Goal: Information Seeking & Learning: Learn about a topic

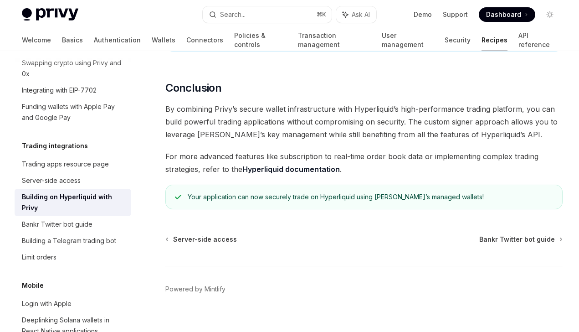
scroll to position [1856, 0]
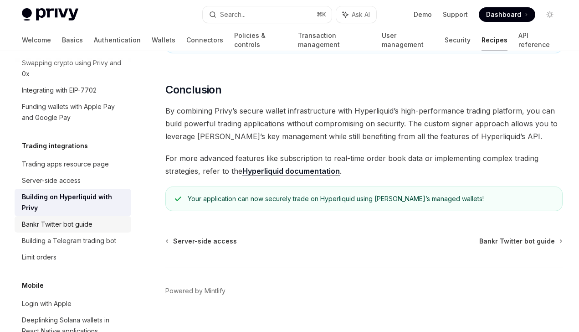
click at [92, 219] on div "Bankr Twitter bot guide" at bounding box center [74, 224] width 104 height 11
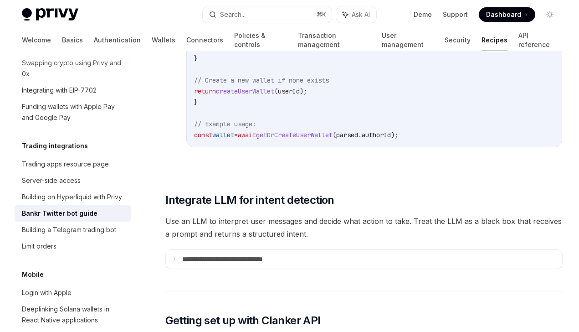
scroll to position [1320, 0]
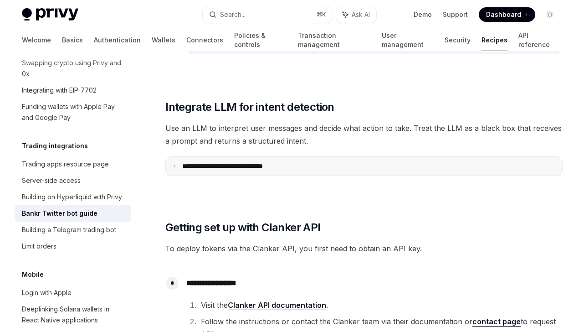
click at [196, 161] on summary "**********" at bounding box center [364, 166] width 396 height 19
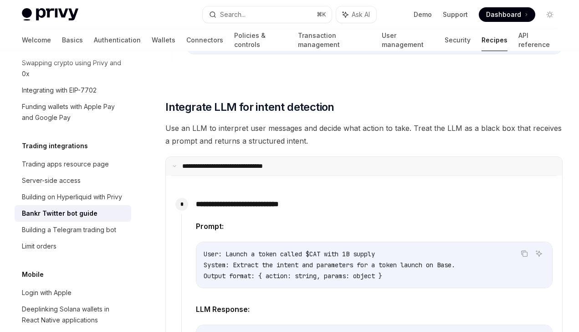
click at [197, 161] on summary "**********" at bounding box center [364, 166] width 396 height 19
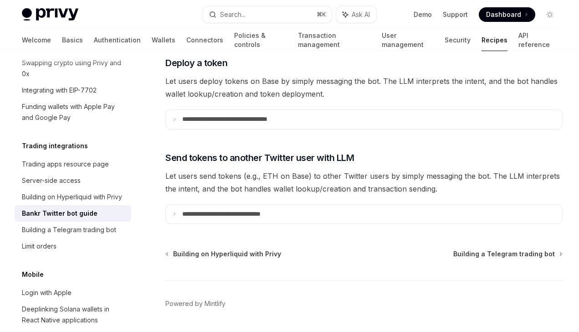
scroll to position [1790, 0]
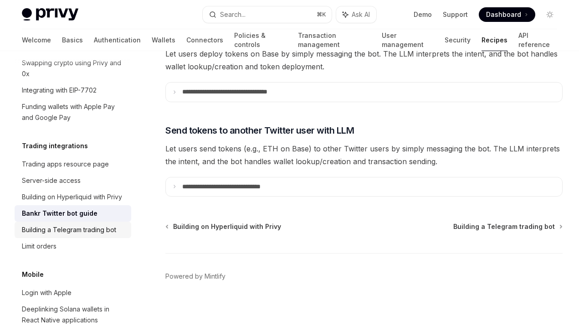
click at [112, 224] on div "Building a Telegram trading bot" at bounding box center [69, 229] width 94 height 11
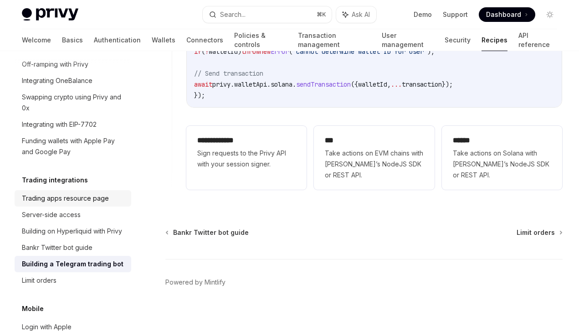
scroll to position [831, 0]
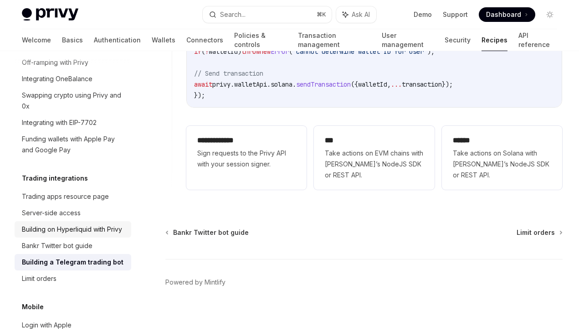
click at [77, 224] on div "Building on Hyperliquid with Privy" at bounding box center [72, 229] width 100 height 11
type textarea "*"
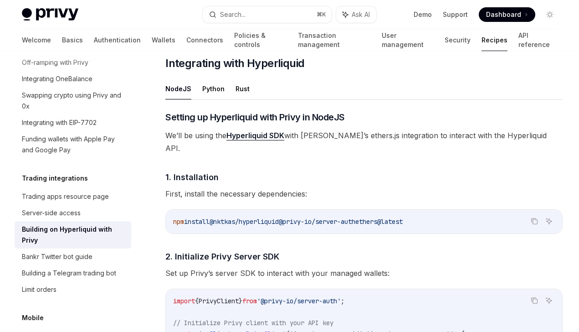
scroll to position [306, 0]
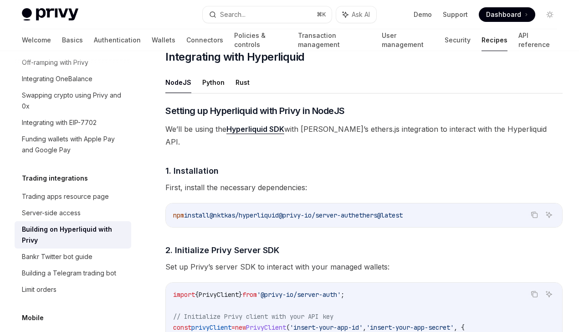
click at [262, 128] on link "Hyperliquid SDK" at bounding box center [255, 129] width 58 height 10
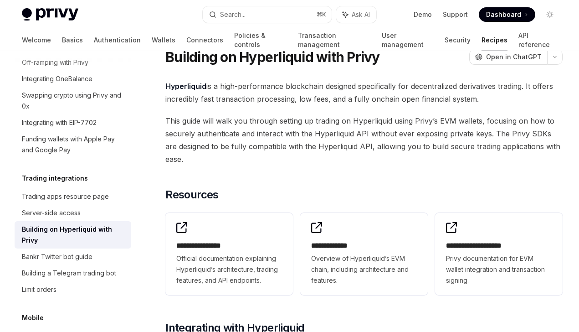
scroll to position [0, 0]
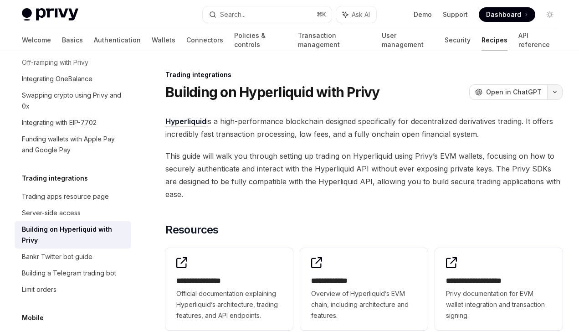
click at [546, 93] on icon "button" at bounding box center [554, 92] width 11 height 4
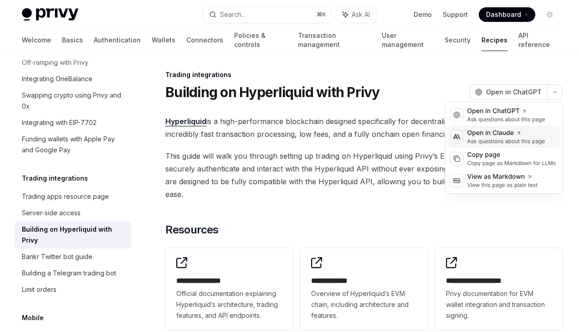
click at [502, 135] on div "Open in Claude" at bounding box center [506, 132] width 78 height 9
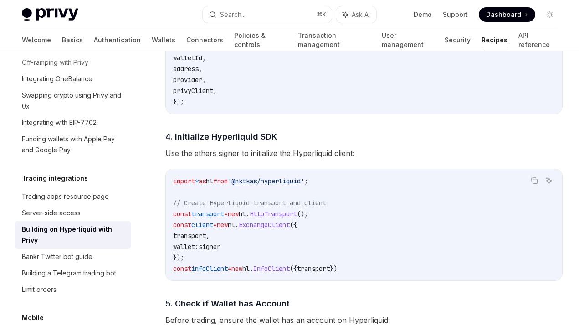
scroll to position [875, 0]
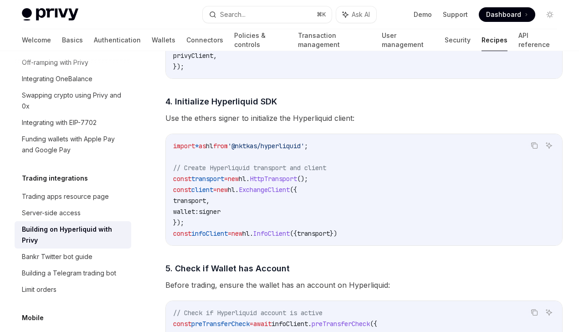
click at [267, 142] on span "'@nktkas/hyperliquid'" at bounding box center [266, 146] width 77 height 8
drag, startPoint x: 267, startPoint y: 133, endPoint x: 291, endPoint y: 133, distance: 24.6
click at [292, 142] on span "'@nktkas/hyperliquid'" at bounding box center [266, 146] width 77 height 8
copy span "nktkas/hyperliquid"
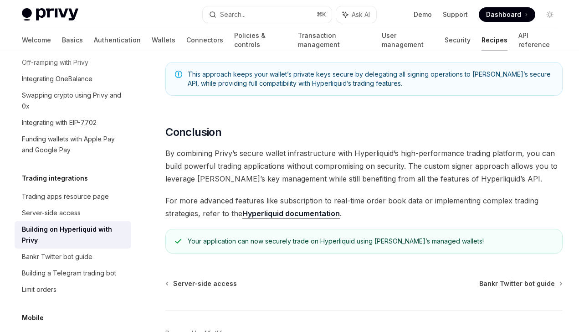
scroll to position [1857, 0]
